Goal: Task Accomplishment & Management: Use online tool/utility

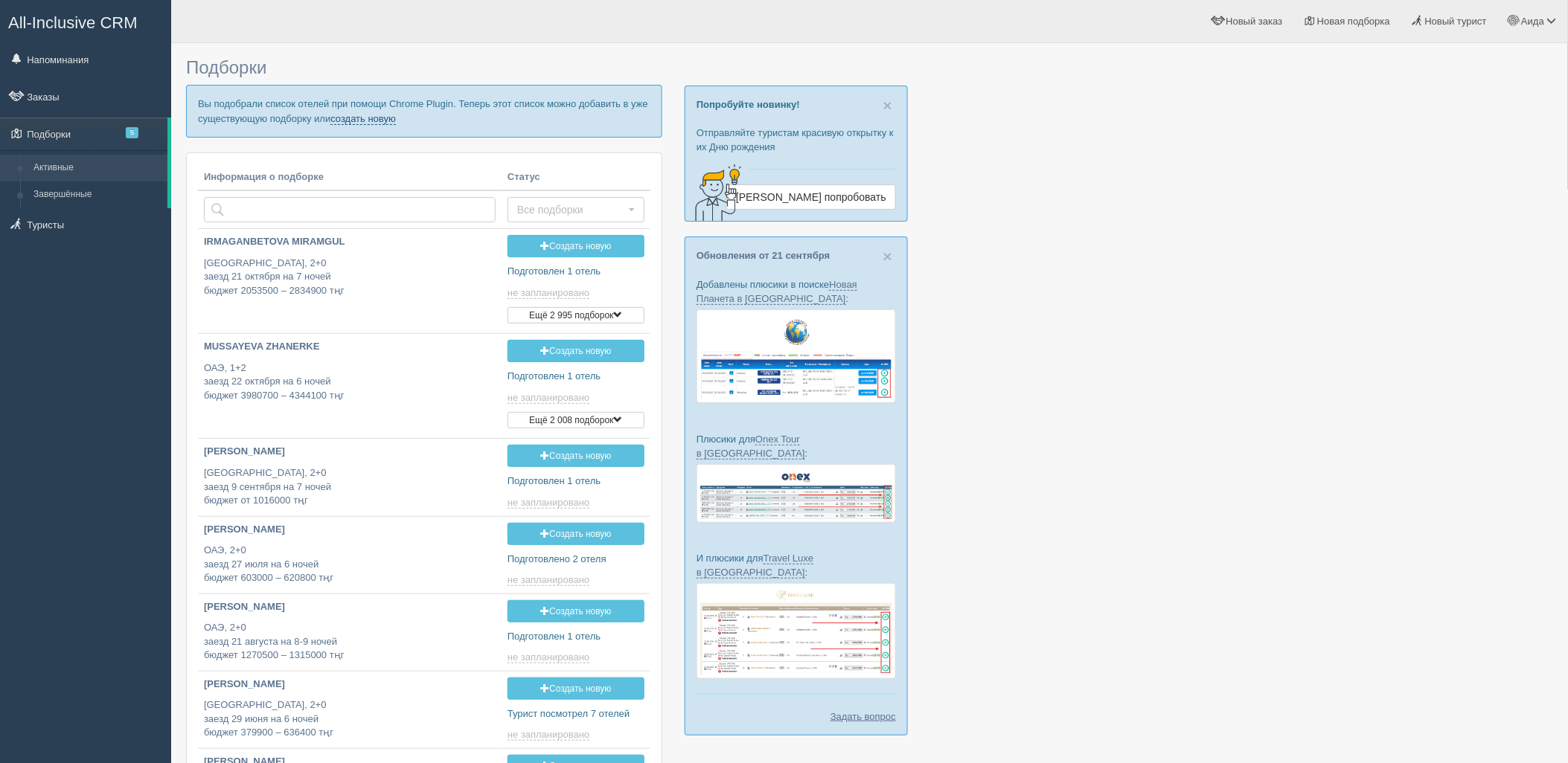
click at [376, 119] on link "создать новую" at bounding box center [363, 119] width 66 height 12
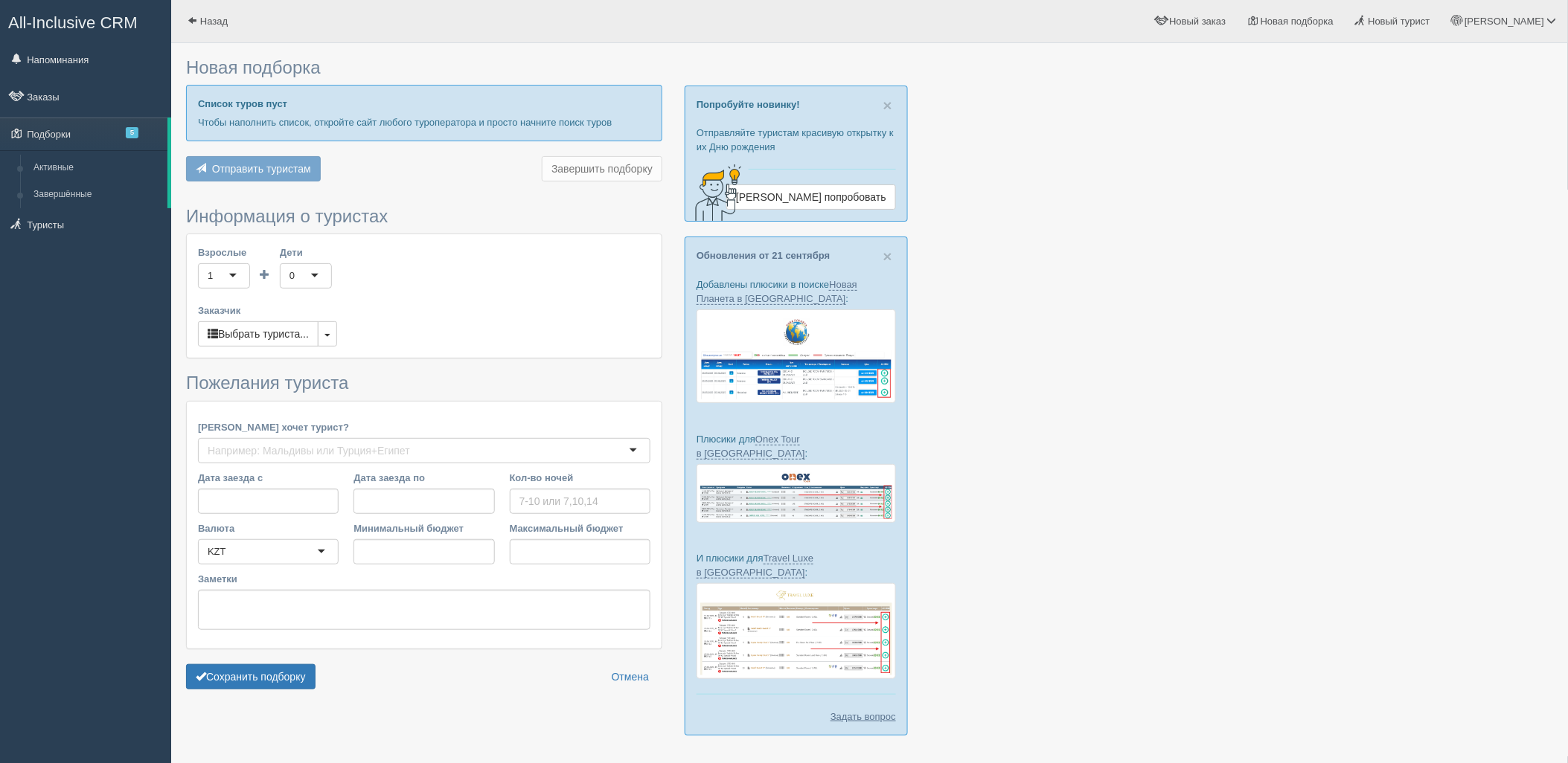
type input "4-5"
type input "1844600"
type input "2565200"
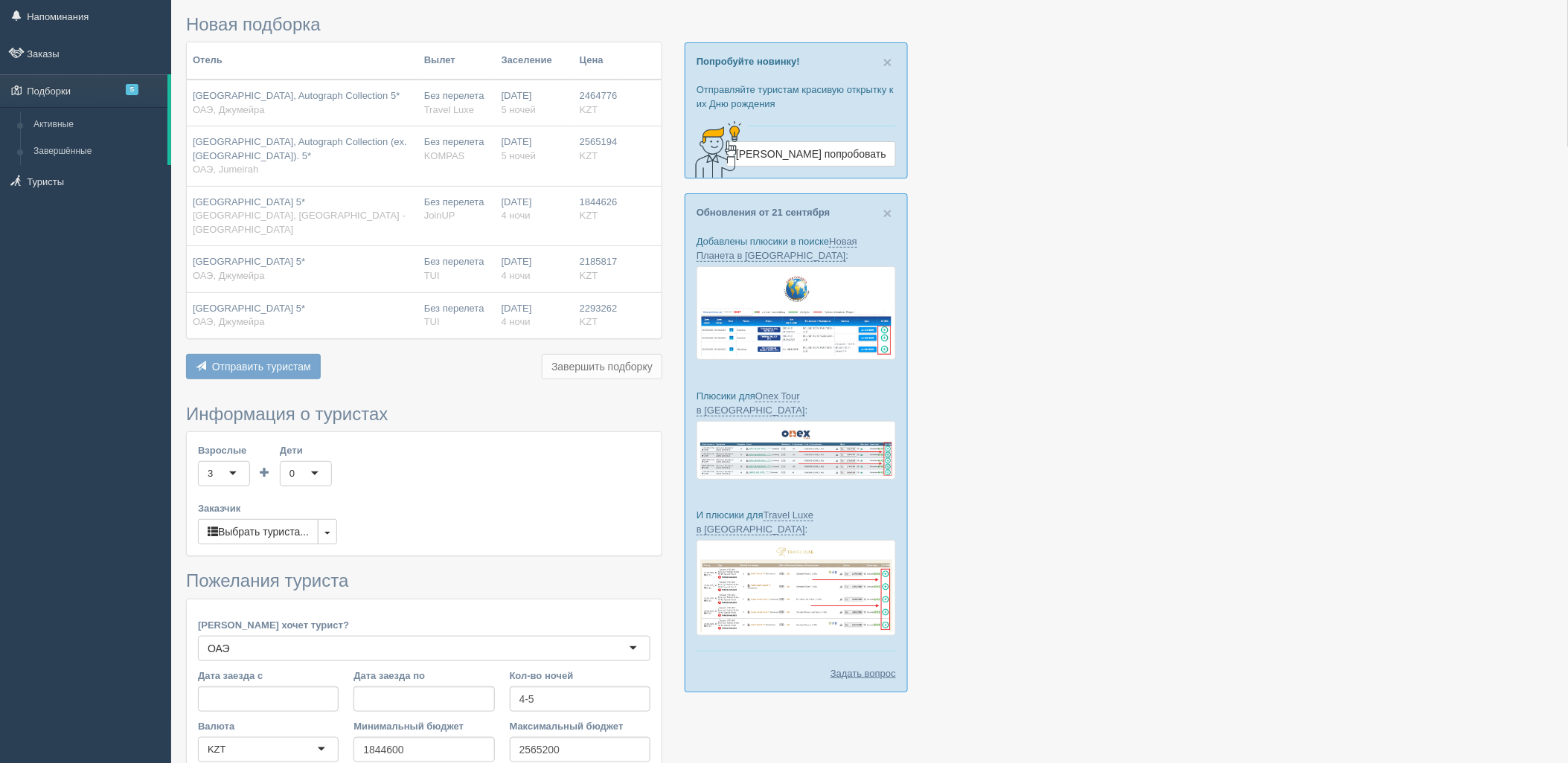
scroll to position [228, 0]
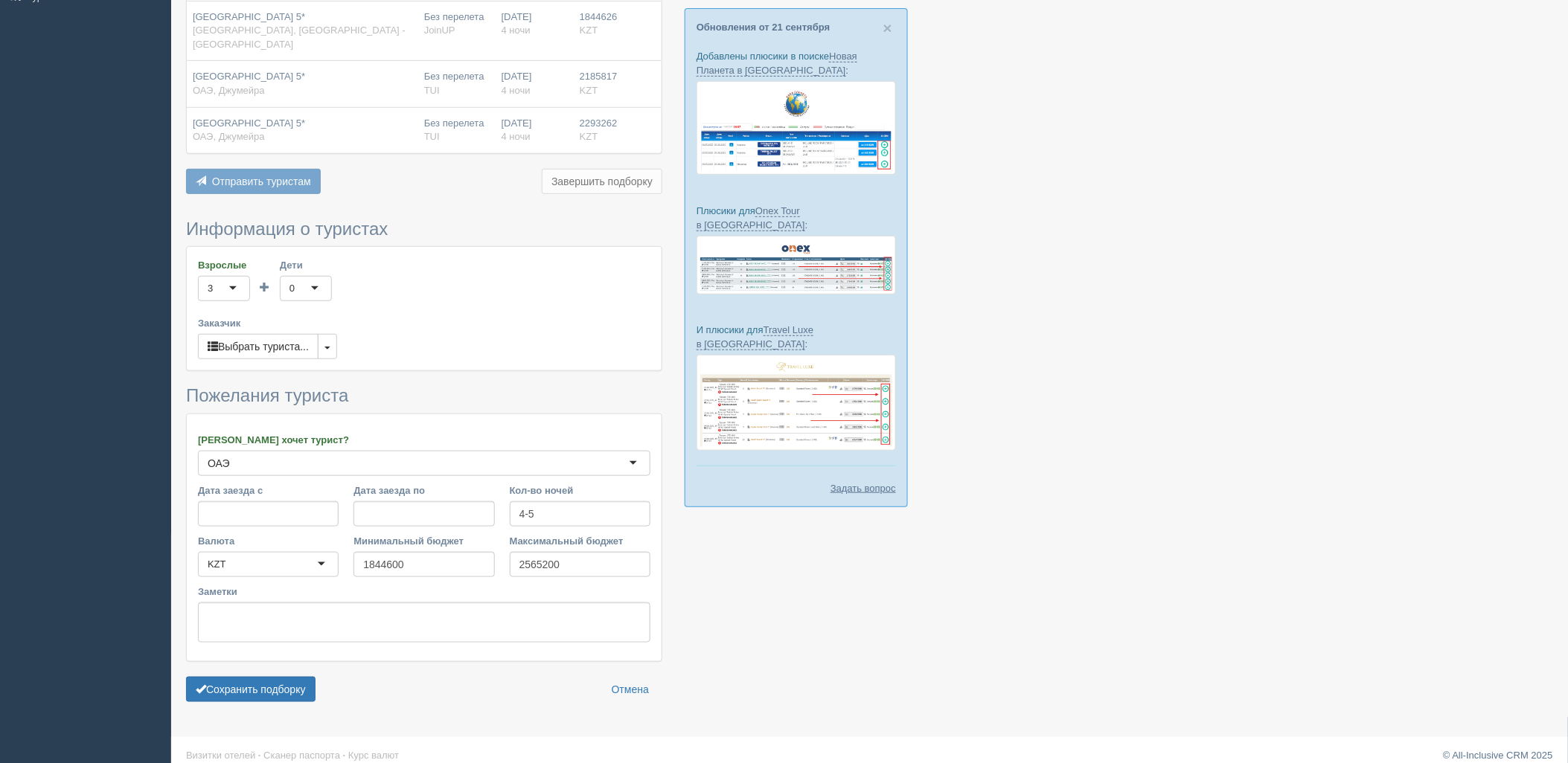
click at [305, 662] on form "Информация о туристах Взрослые 3 3 1 2 3 4 5 6 7 8 9 10 11 12 13 14 15 16 17 18…" at bounding box center [424, 464] width 476 height 490
click at [311, 677] on button "Сохранить подборку" at bounding box center [250, 689] width 129 height 25
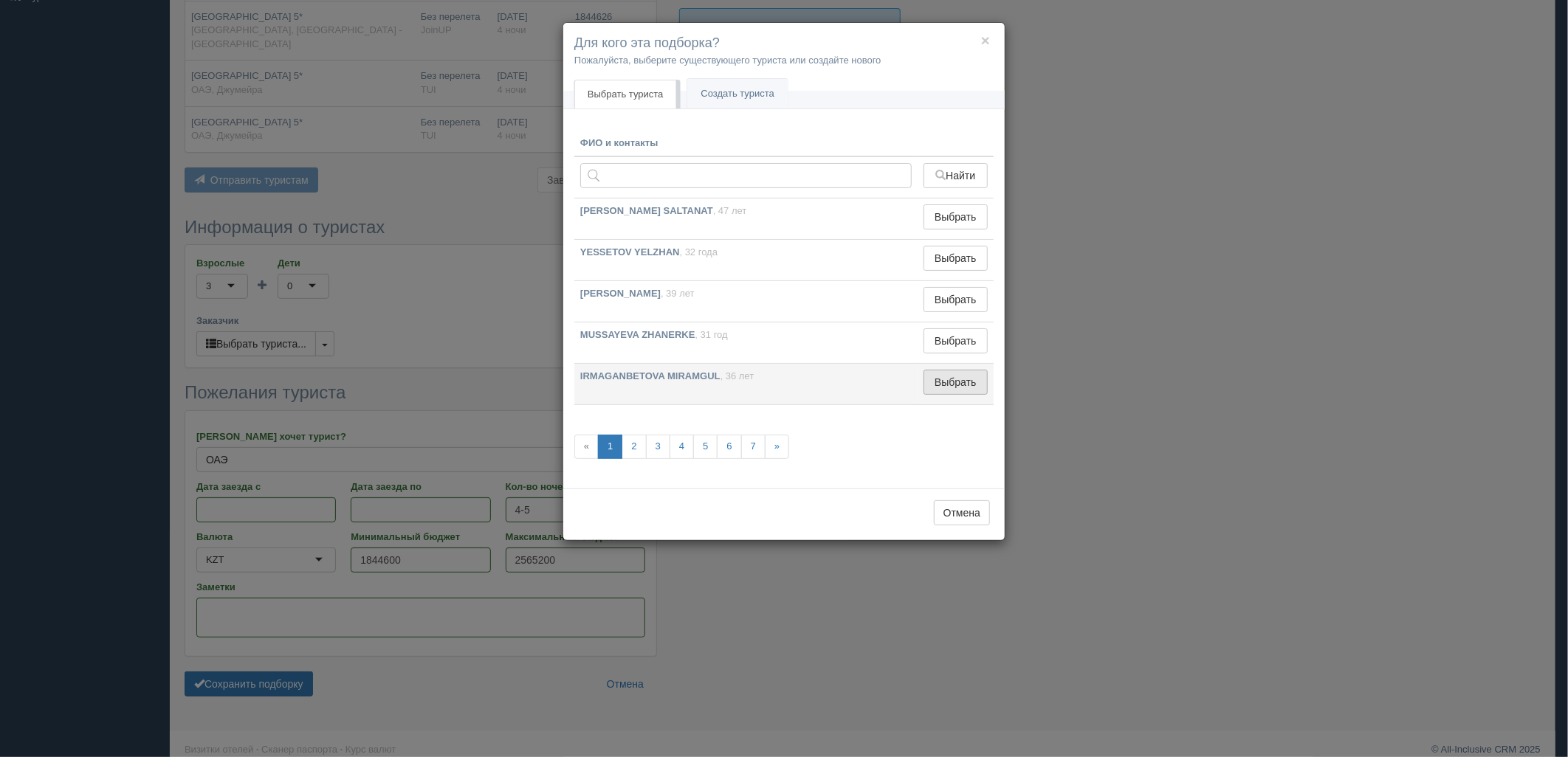
click at [962, 374] on button "Выбрать" at bounding box center [956, 382] width 65 height 25
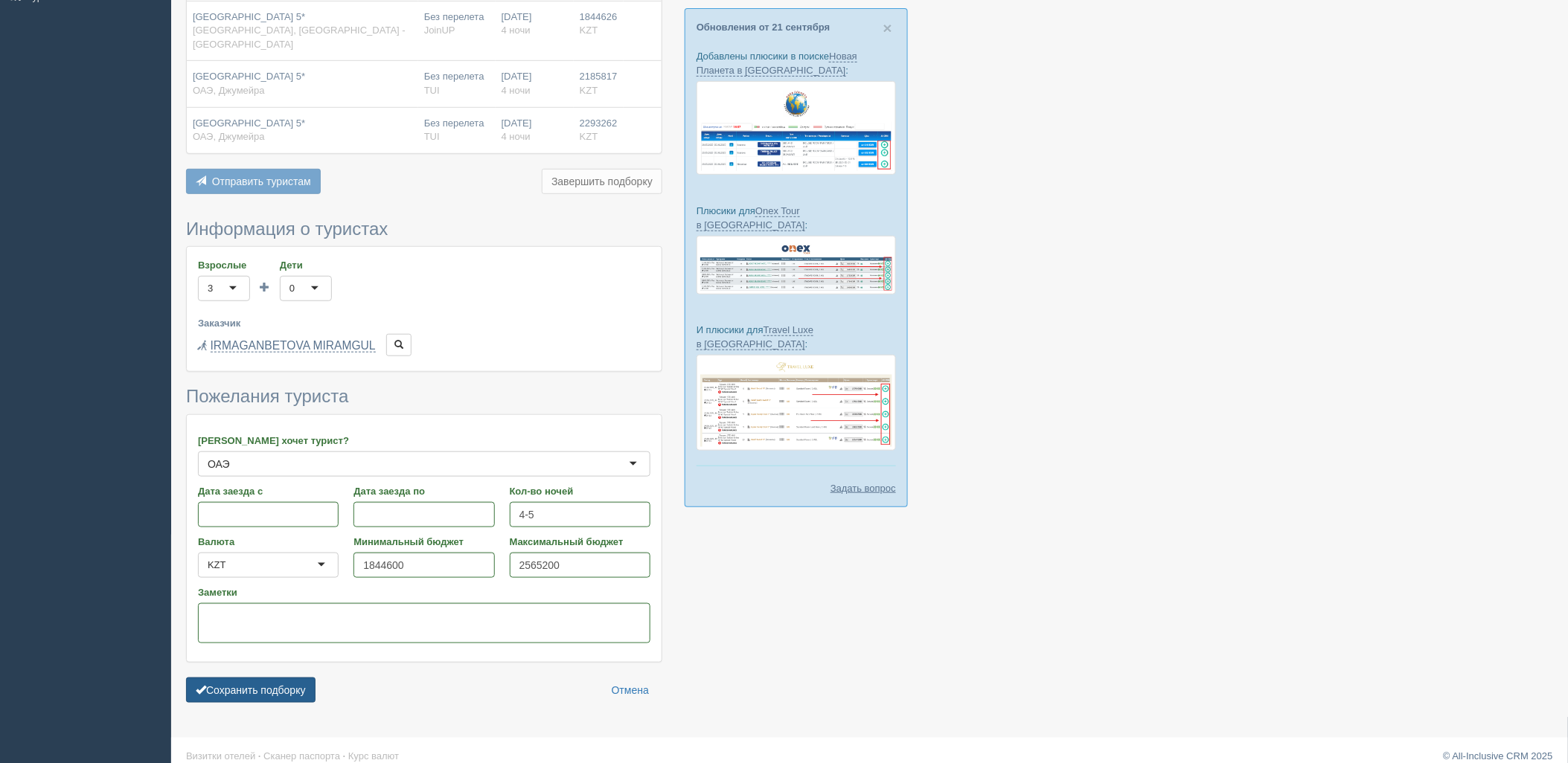
click at [257, 678] on button "Сохранить подборку" at bounding box center [250, 690] width 129 height 25
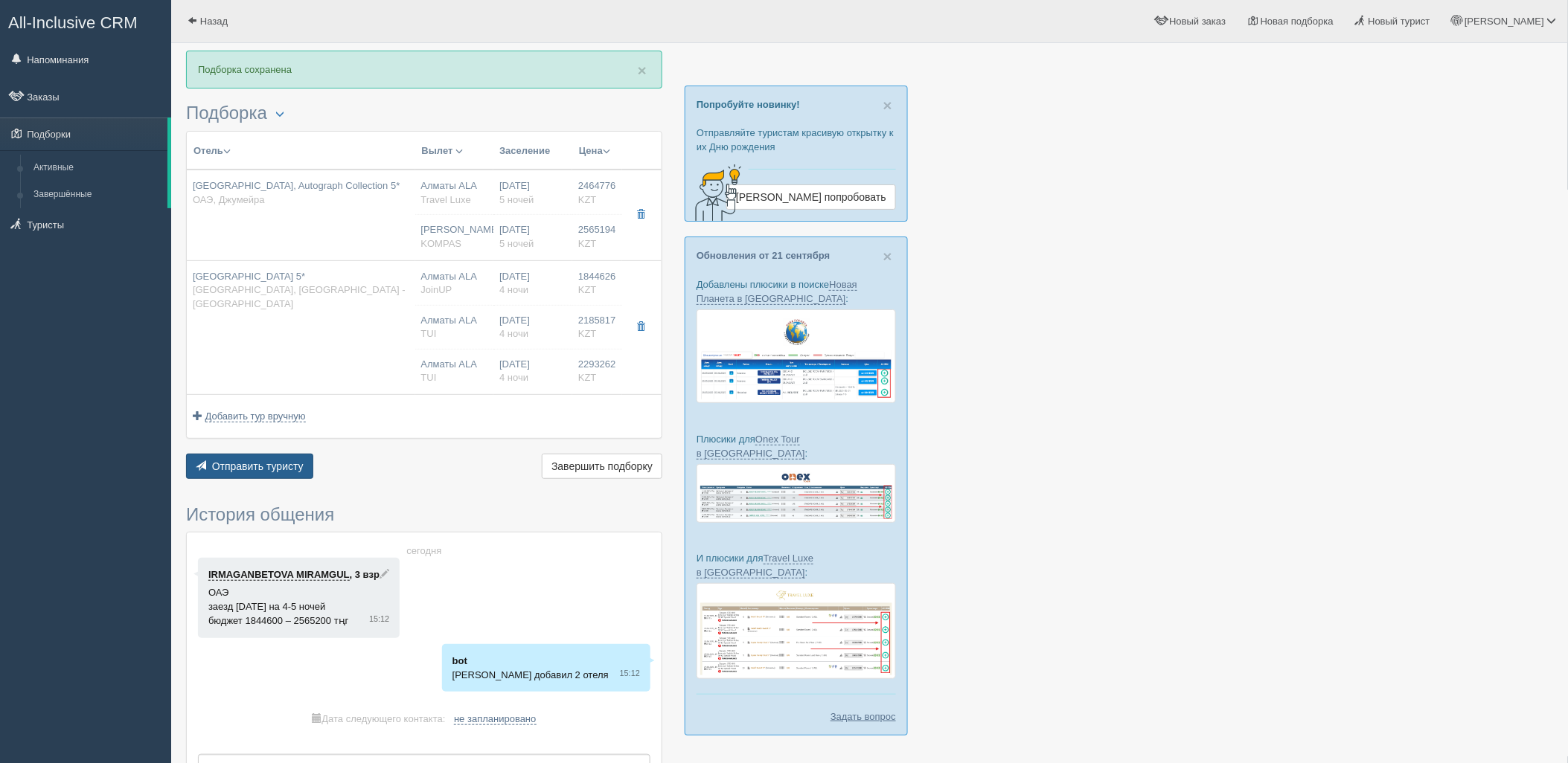
click at [254, 464] on span "Отправить туристу" at bounding box center [258, 466] width 92 height 12
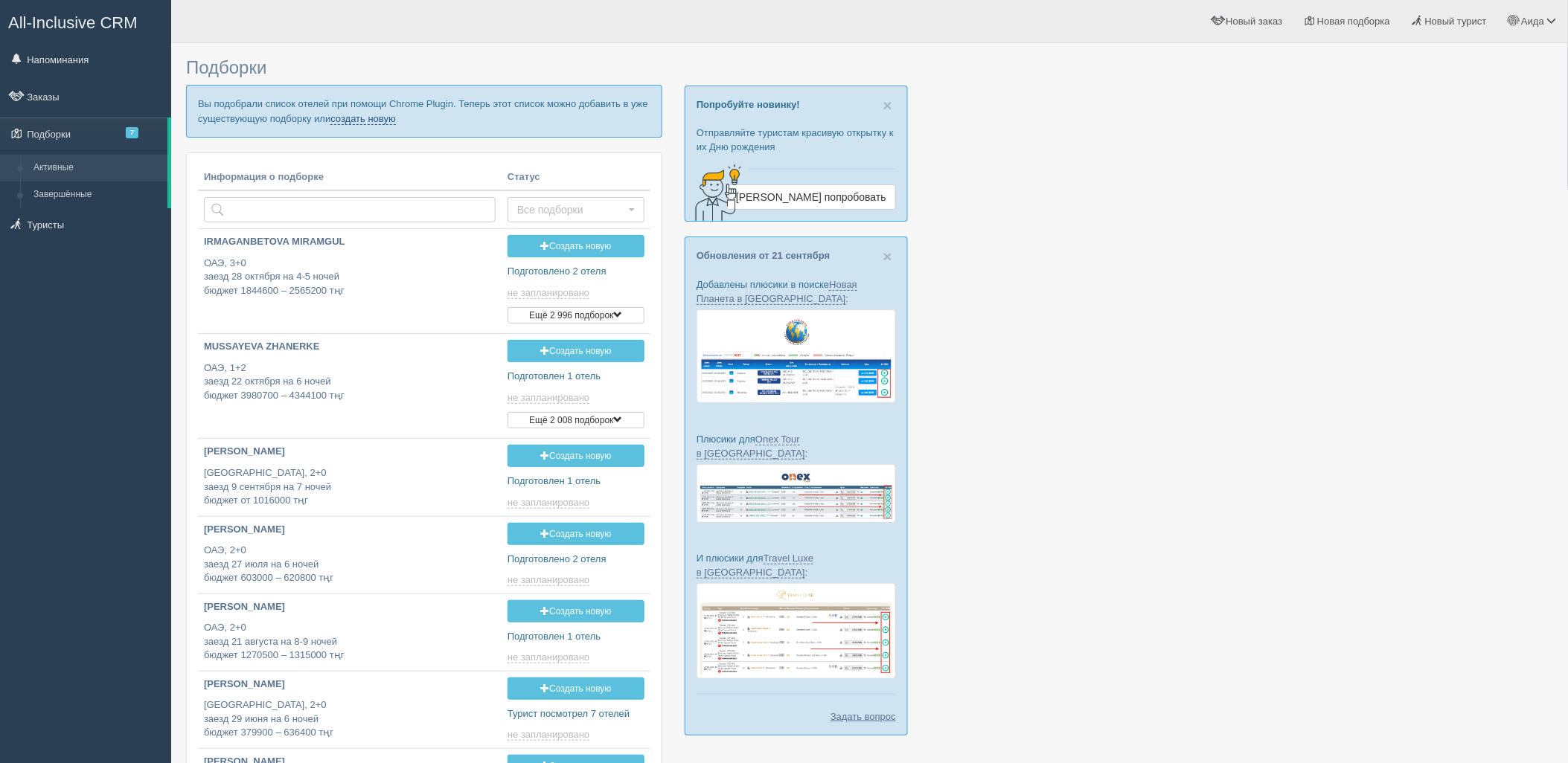
click at [363, 120] on link "создать новую" at bounding box center [363, 119] width 66 height 12
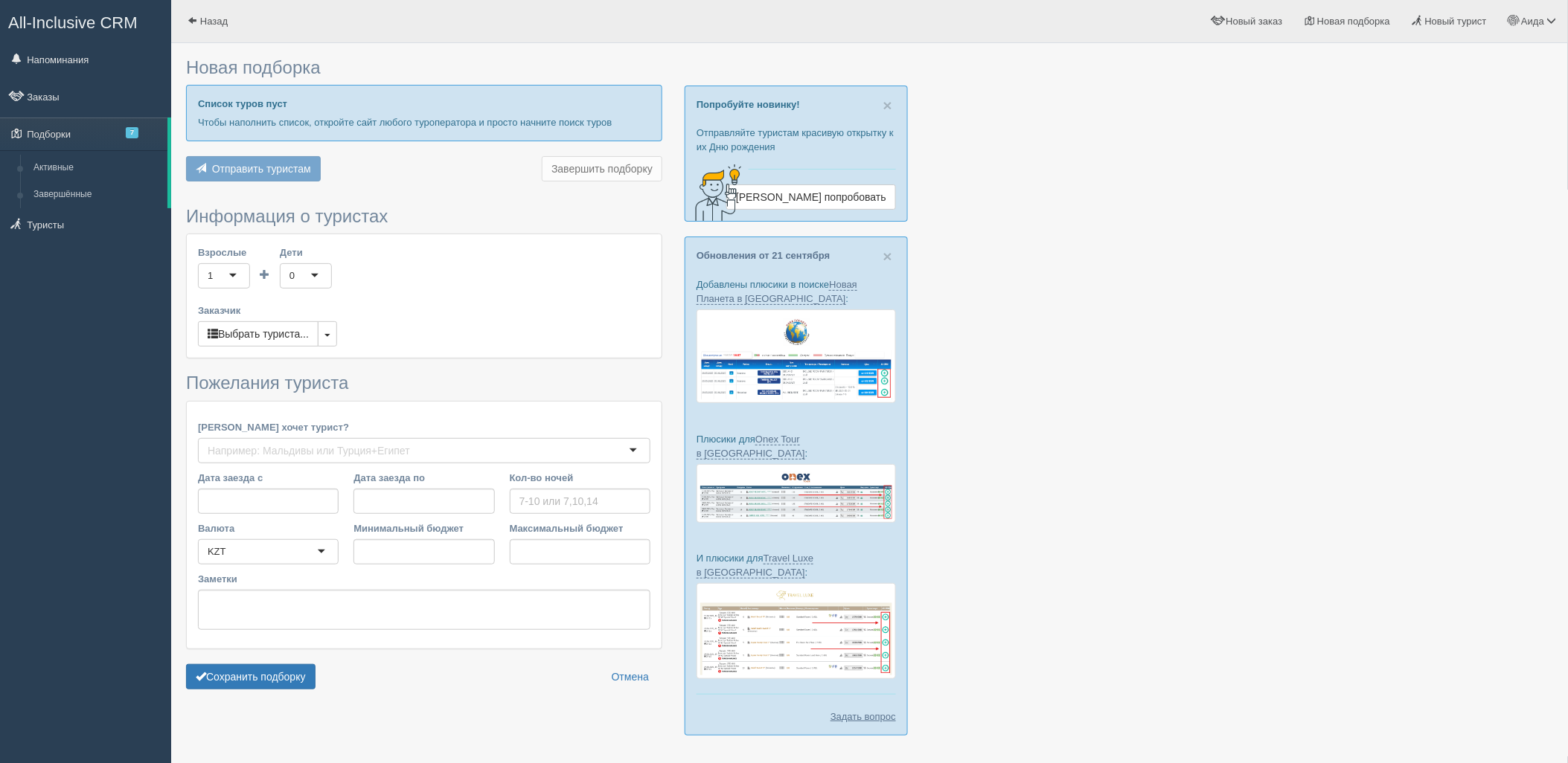
type input "7"
type input "3161900"
type input "3888400"
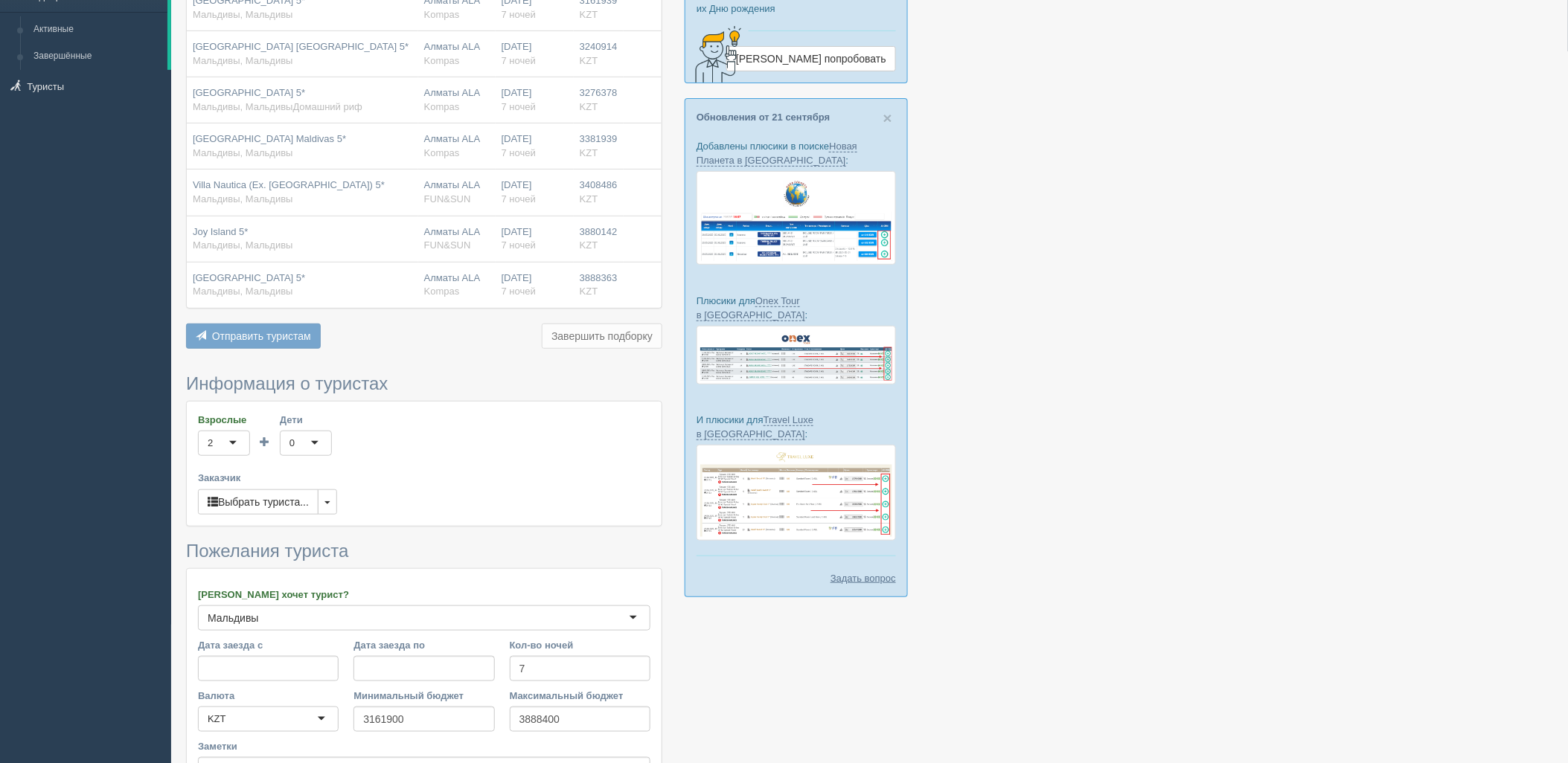
scroll to position [308, 0]
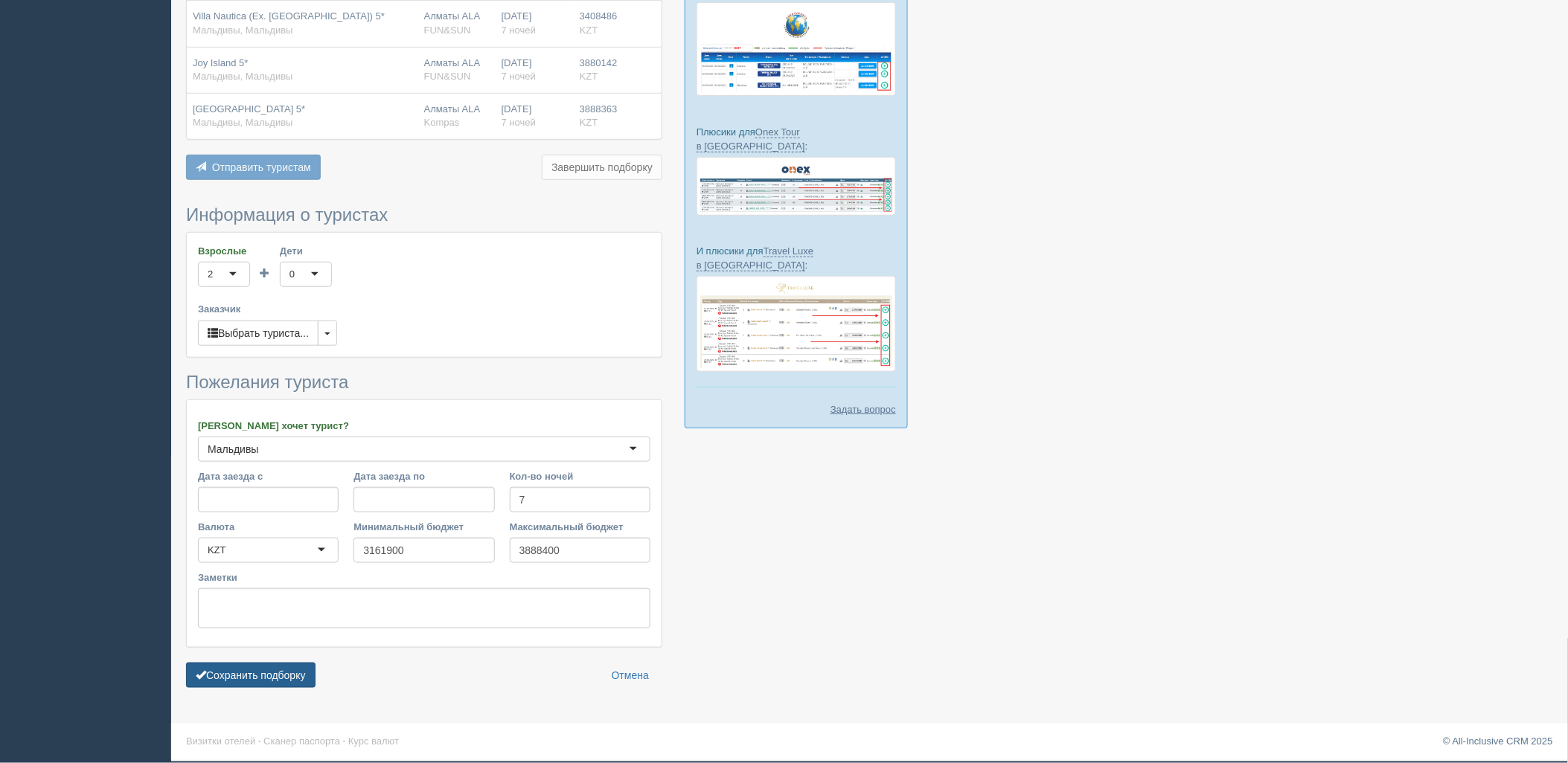
drag, startPoint x: 277, startPoint y: 670, endPoint x: 292, endPoint y: 666, distance: 15.5
click at [278, 670] on button "Сохранить подборку" at bounding box center [250, 675] width 129 height 25
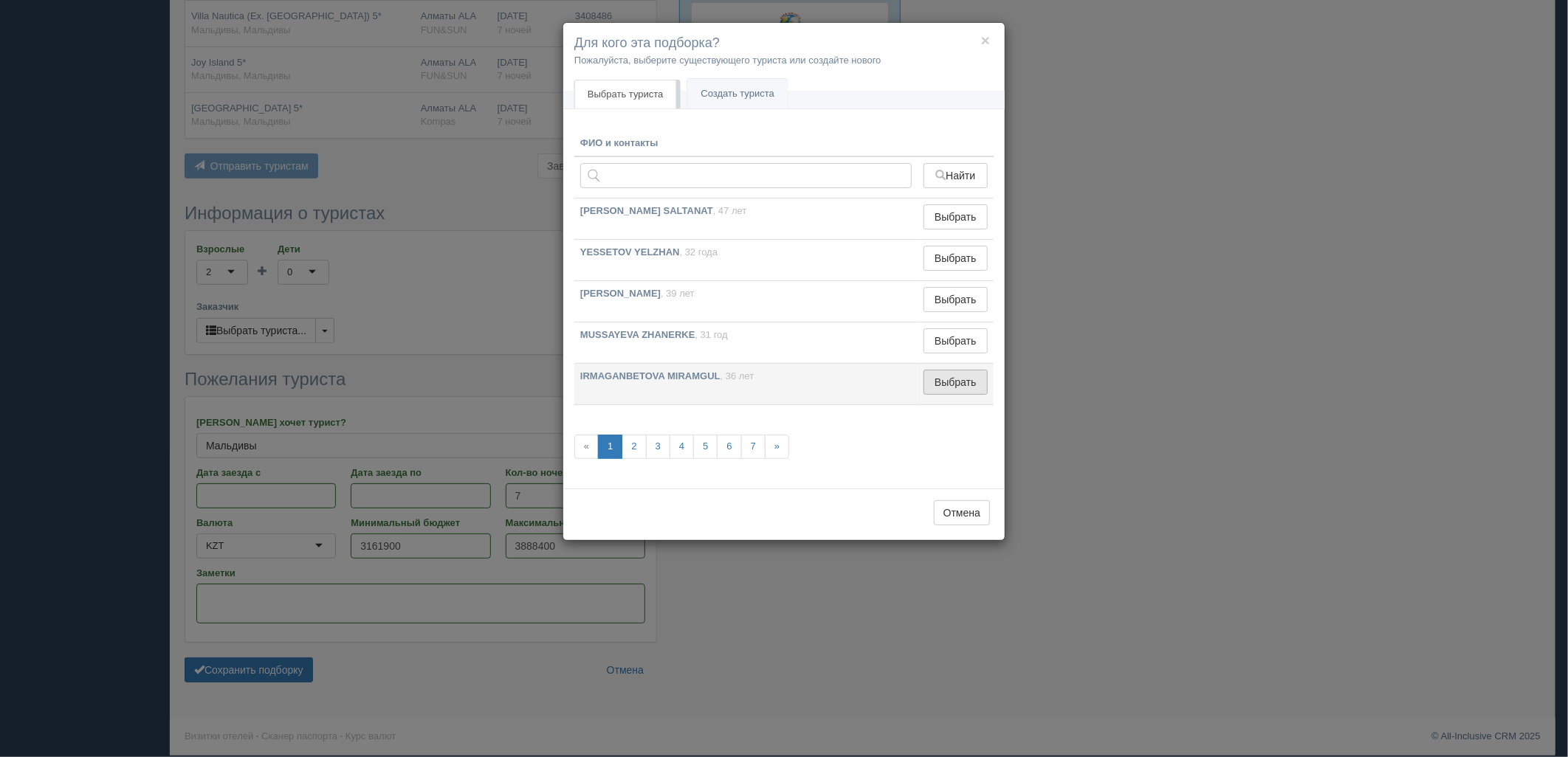
click at [975, 372] on button "Выбрать" at bounding box center [956, 382] width 65 height 25
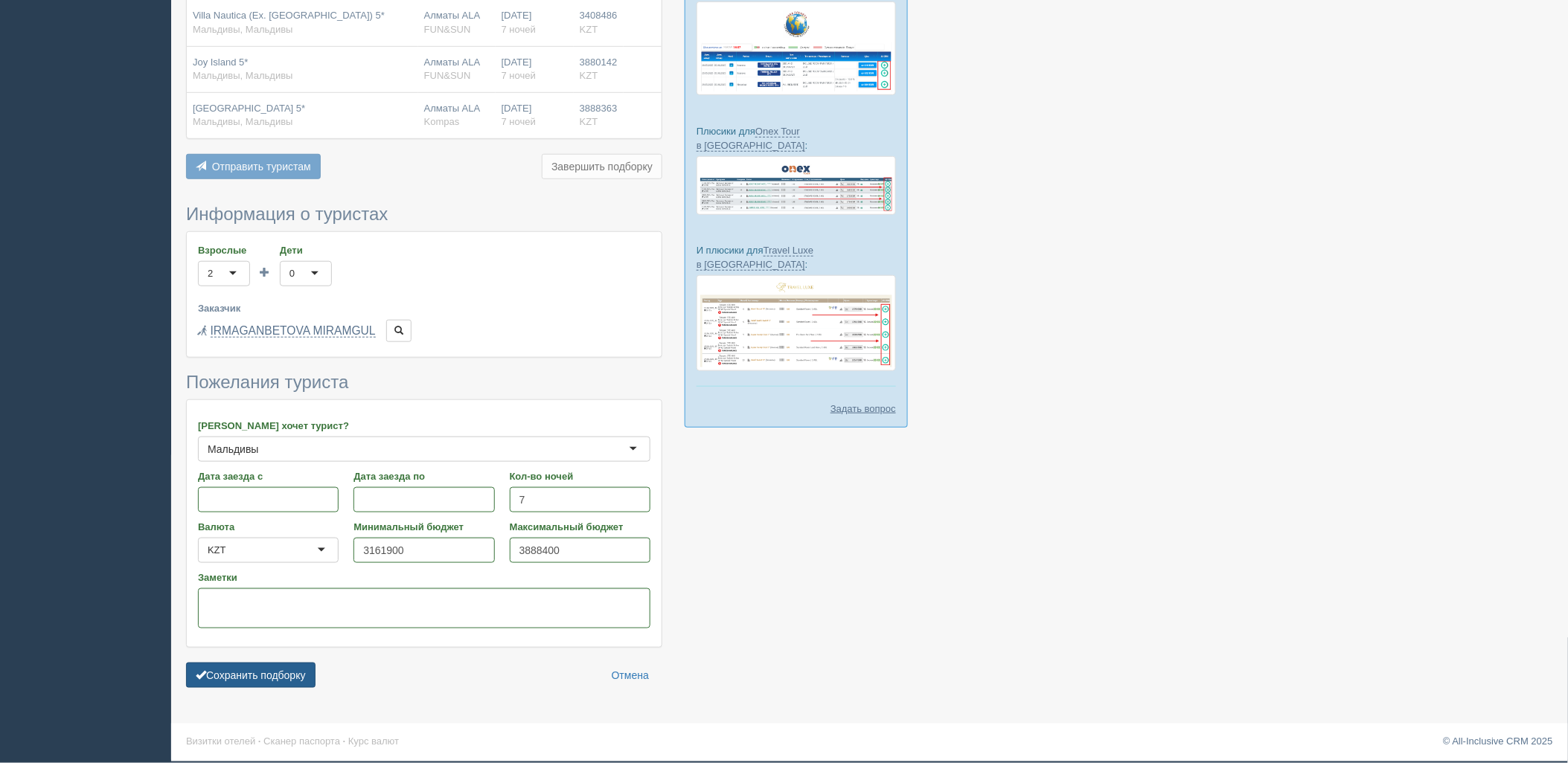
click at [221, 685] on button "Сохранить подборку" at bounding box center [250, 675] width 129 height 25
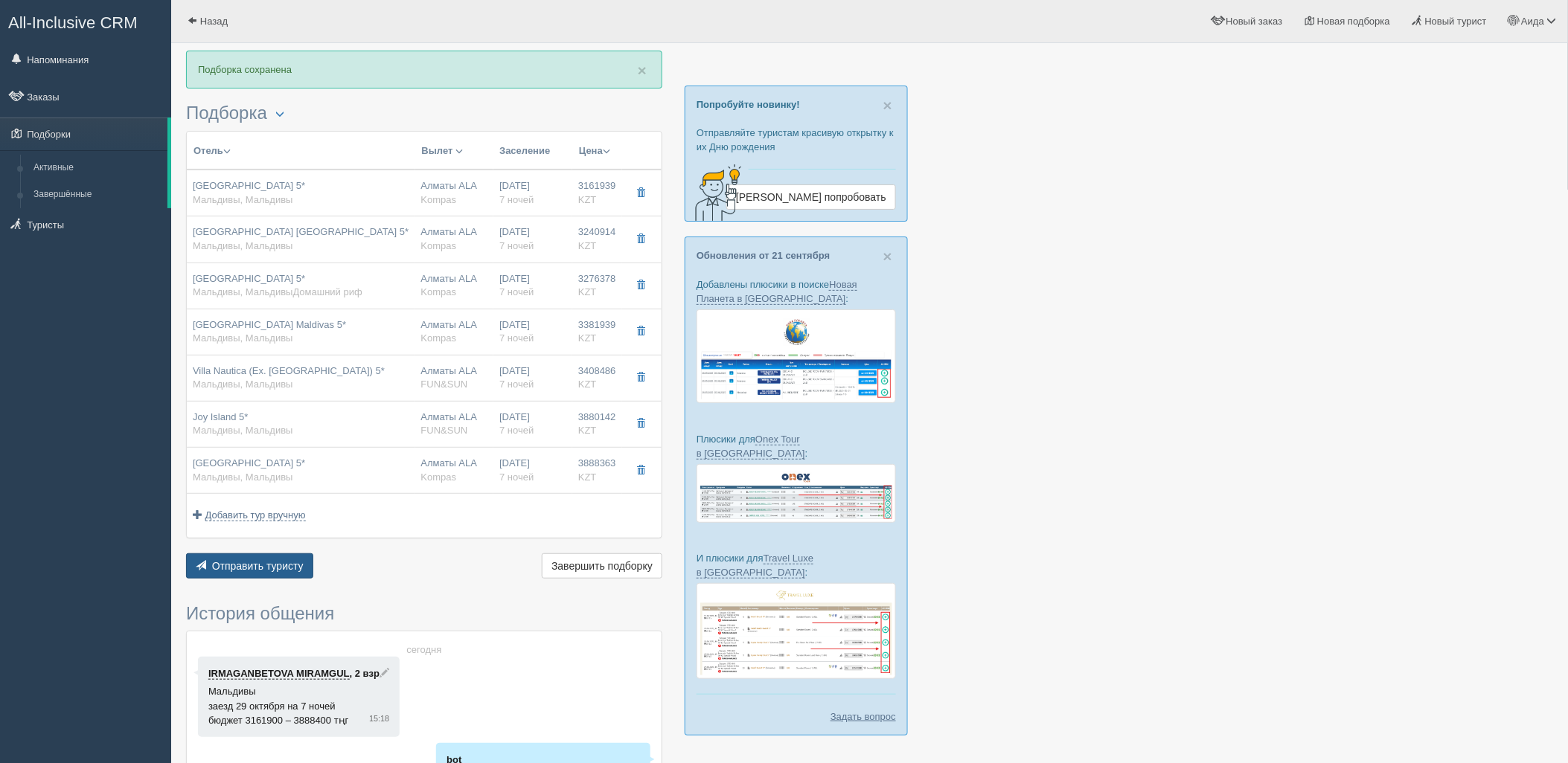
click at [285, 570] on span "Отправить туристу" at bounding box center [258, 566] width 92 height 12
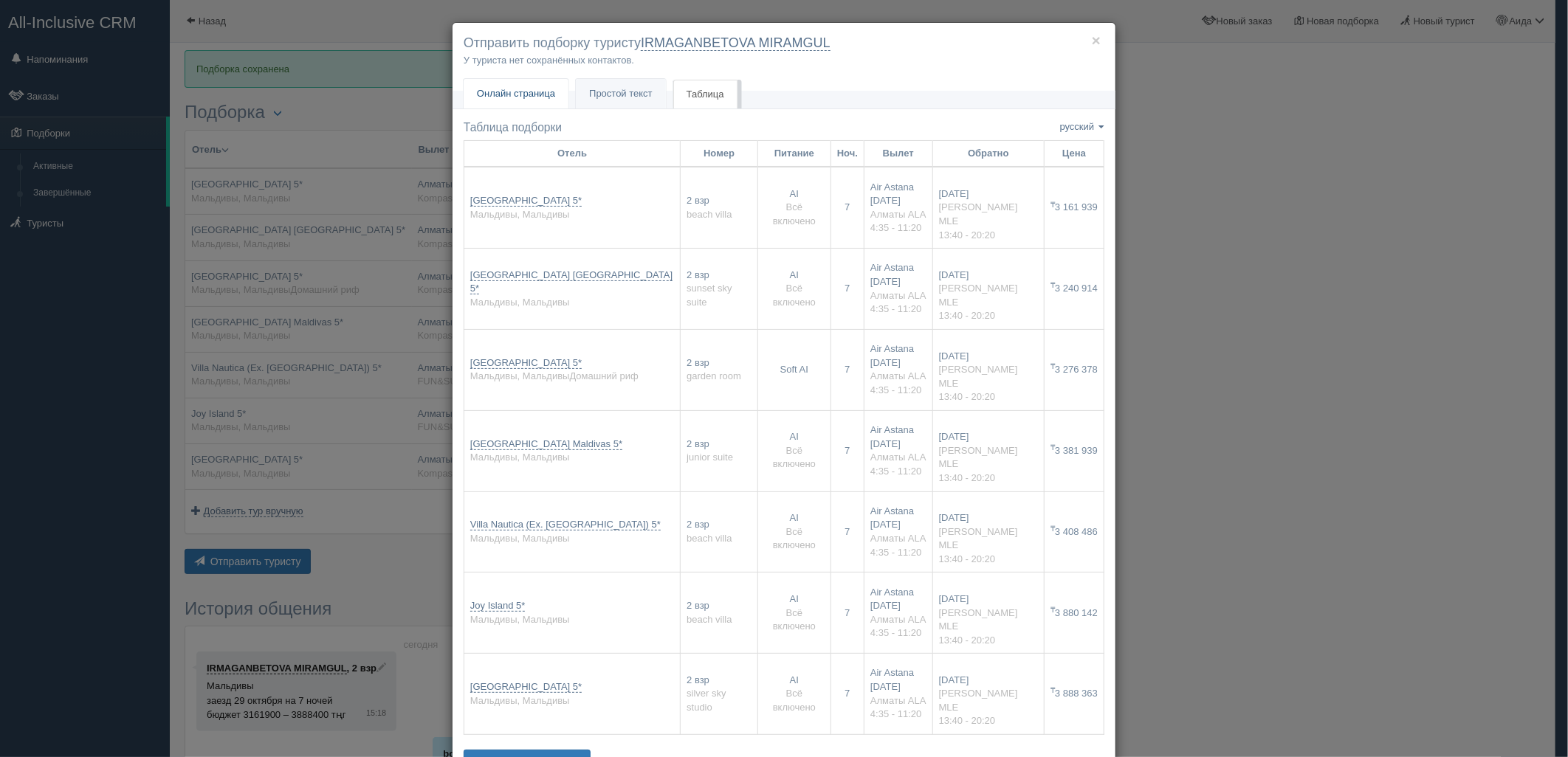
click at [543, 93] on span "Онлайн страница" at bounding box center [515, 94] width 78 height 11
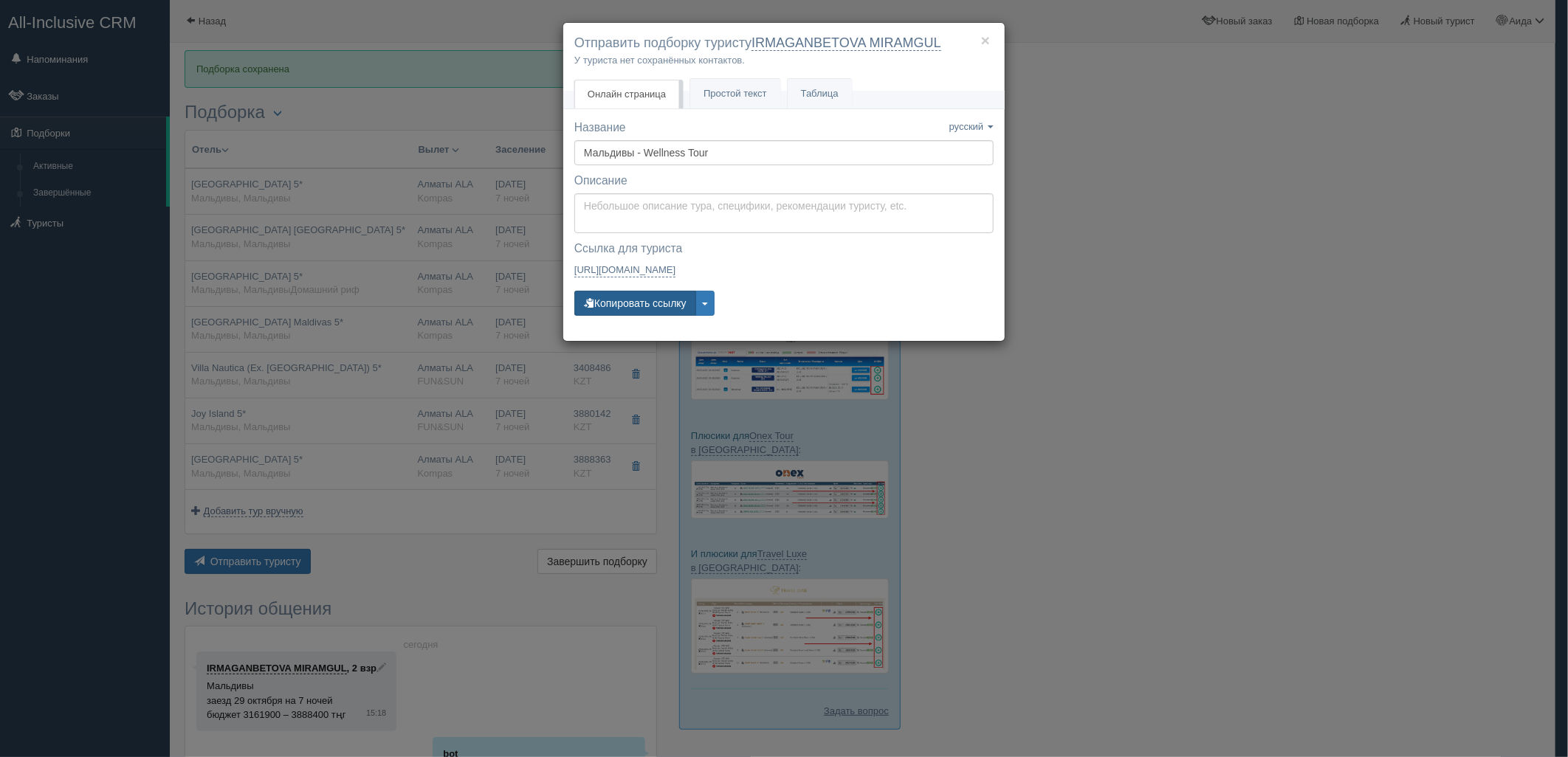
click at [645, 303] on button "Копировать ссылку" at bounding box center [635, 303] width 122 height 25
